Goal: Task Accomplishment & Management: Complete application form

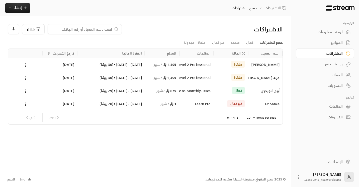
click at [329, 31] on div "لوحة المعلومات" at bounding box center [323, 31] width 40 height 5
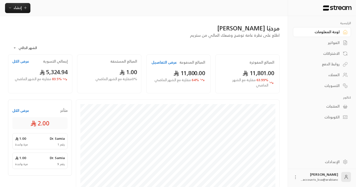
click at [339, 43] on div "الفواتير" at bounding box center [319, 42] width 40 height 5
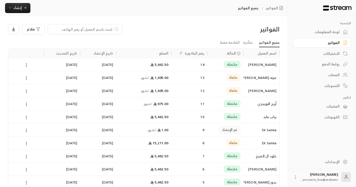
click at [26, 65] on icon at bounding box center [26, 65] width 5 height 5
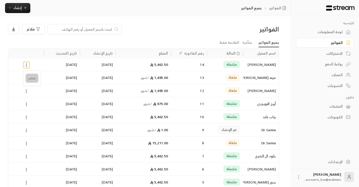
click at [31, 77] on li "عرض" at bounding box center [32, 78] width 13 height 9
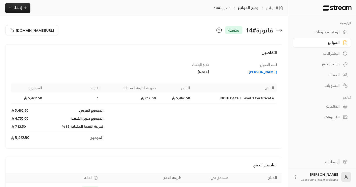
click at [279, 29] on icon at bounding box center [279, 30] width 6 height 6
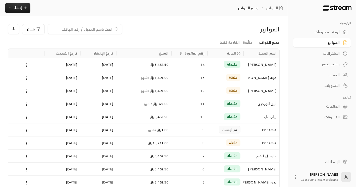
click at [333, 106] on div "المنتجات" at bounding box center [319, 106] width 40 height 5
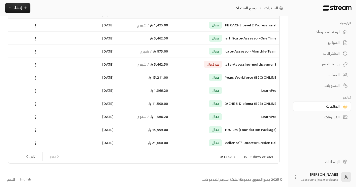
scroll to position [16, 0]
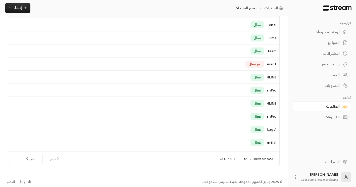
scroll to position [43, 0]
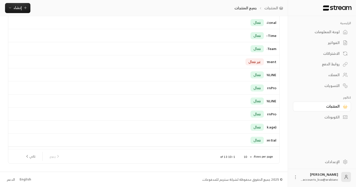
click at [29, 177] on div "English" at bounding box center [26, 179] width 12 height 5
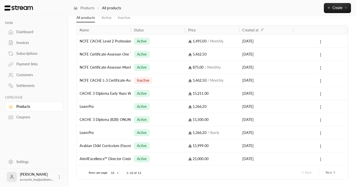
scroll to position [25, 0]
click at [327, 173] on button "Next" at bounding box center [330, 172] width 15 height 9
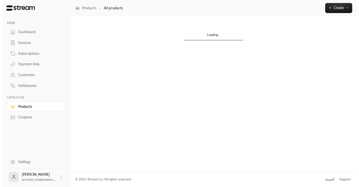
scroll to position [0, 0]
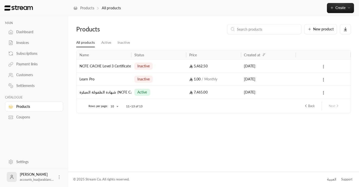
click at [324, 67] on circle at bounding box center [324, 67] width 1 height 1
click at [328, 80] on li "Edit" at bounding box center [337, 79] width 31 height 9
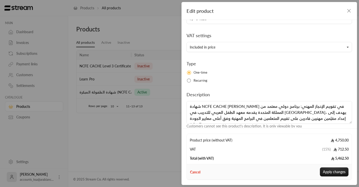
scroll to position [57, 0]
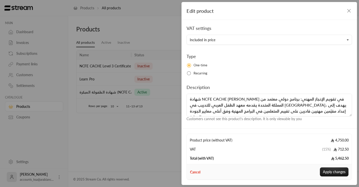
click at [243, 107] on textarea "شهادة NCFE CACHE المستوى الثالث في تقويم الإنجاز المهني: برنامج دولي معتمد من ا…" at bounding box center [270, 105] width 166 height 23
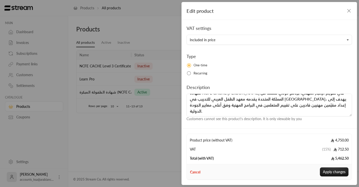
scroll to position [0, 0]
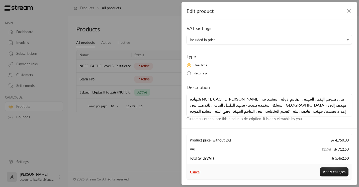
click at [348, 10] on icon "button" at bounding box center [349, 11] width 6 height 6
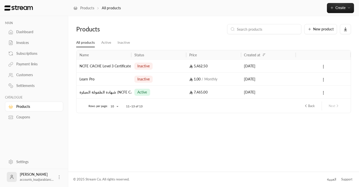
click at [311, 107] on button "Back" at bounding box center [309, 105] width 15 height 9
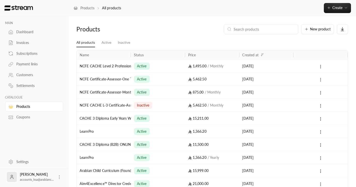
click at [321, 80] on circle at bounding box center [320, 80] width 1 height 1
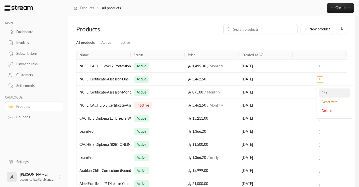
click at [326, 92] on li "Edit" at bounding box center [335, 92] width 31 height 9
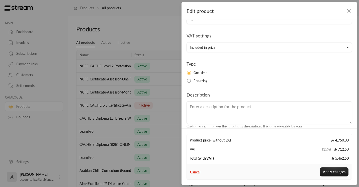
scroll to position [57, 0]
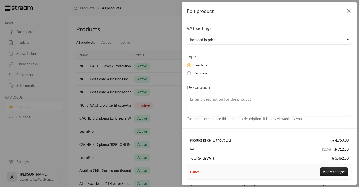
click at [226, 106] on textarea at bounding box center [270, 105] width 166 height 23
paste textarea "شهادة NCFE CACHE المستوى الثالث في تقويم الإنجاز المهني: برنامج دولي معتمد من ا…"
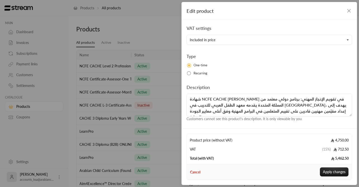
scroll to position [3, 0]
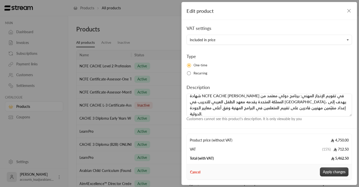
type textarea "شهادة NCFE CACHE المستوى الثالث في تقويم الإنجاز المهني: برنامج دولي معتمد من ا…"
click at [338, 171] on button "Apply changes" at bounding box center [334, 171] width 29 height 9
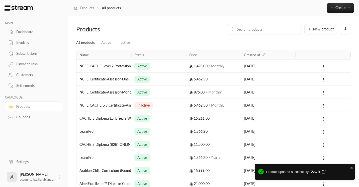
type input "0"
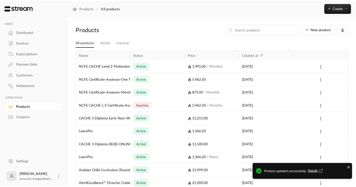
scroll to position [0, 0]
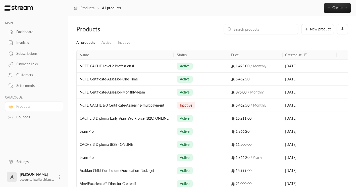
drag, startPoint x: 131, startPoint y: 53, endPoint x: 174, endPoint y: 52, distance: 42.9
click at [174, 52] on div at bounding box center [173, 54] width 3 height 9
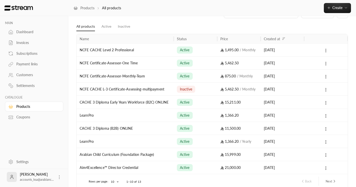
scroll to position [41, 0]
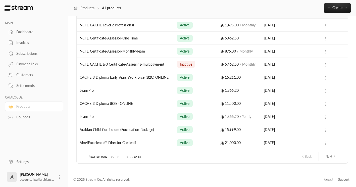
click at [336, 156] on icon "next page" at bounding box center [334, 156] width 5 height 5
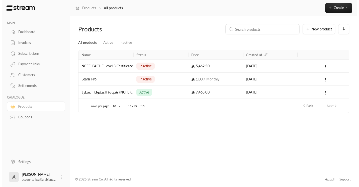
scroll to position [0, 0]
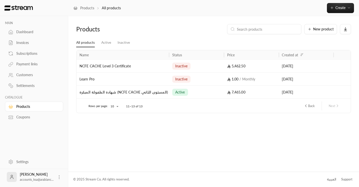
drag, startPoint x: 131, startPoint y: 54, endPoint x: 169, endPoint y: 54, distance: 38.2
click at [169, 54] on div at bounding box center [169, 54] width 3 height 9
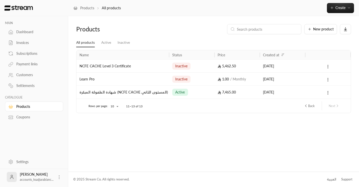
click at [311, 106] on button "Back" at bounding box center [309, 105] width 15 height 9
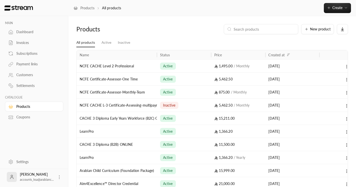
drag, startPoint x: 131, startPoint y: 53, endPoint x: 158, endPoint y: 47, distance: 27.6
click at [158, 47] on div "All products Active Inactive Name Status Price Created at NCFE CACHE Level 2 Pr…" at bounding box center [212, 121] width 276 height 166
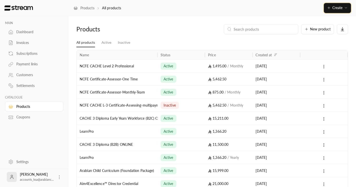
click at [325, 6] on button "Create" at bounding box center [337, 8] width 27 height 10
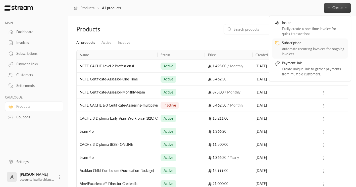
click at [341, 51] on div "Automate recurring invoices for ongoing invoices." at bounding box center [313, 51] width 63 height 10
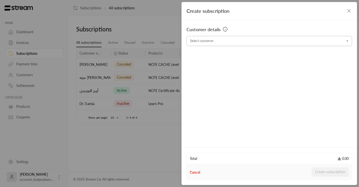
click at [241, 39] on input "Select customer" at bounding box center [270, 41] width 166 height 9
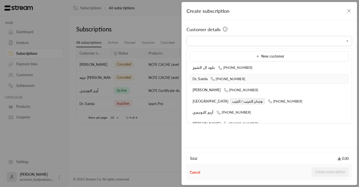
click at [201, 80] on span "Dr. Samia" at bounding box center [200, 79] width 15 height 4
type input "**********"
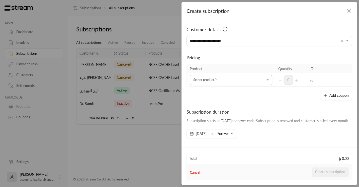
click at [223, 78] on input "Select customer" at bounding box center [231, 80] width 83 height 9
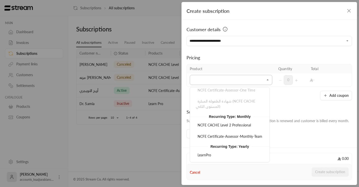
scroll to position [95, 0]
click at [349, 9] on icon "button" at bounding box center [349, 11] width 6 height 6
